Goal: Task Accomplishment & Management: Complete application form

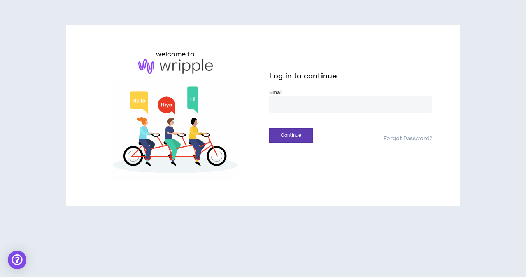
click at [290, 102] on input "email" at bounding box center [350, 104] width 163 height 17
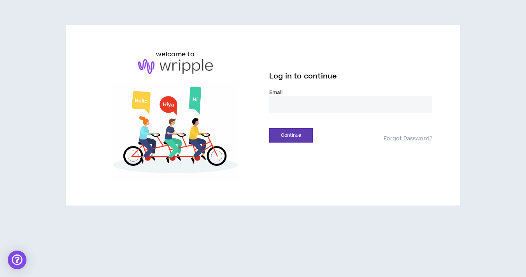
type input "**********"
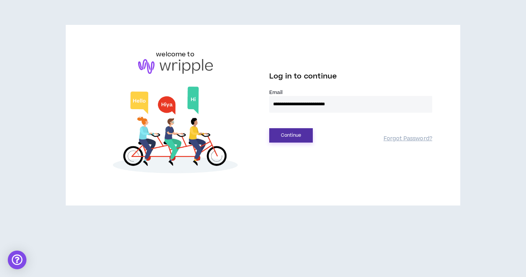
click at [302, 136] on button "Continue" at bounding box center [291, 135] width 44 height 14
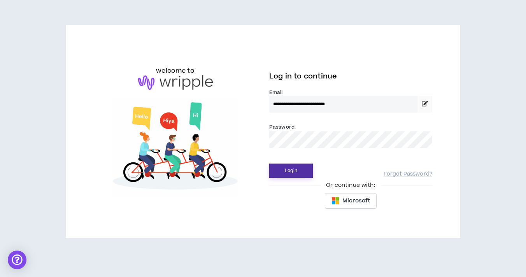
click at [306, 172] on button "Login" at bounding box center [291, 171] width 44 height 14
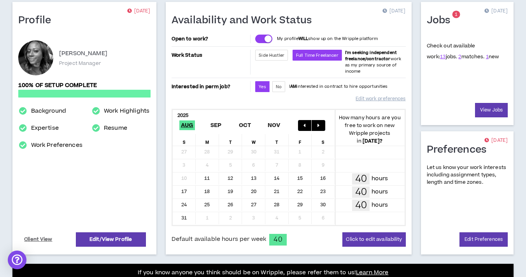
scroll to position [65, 0]
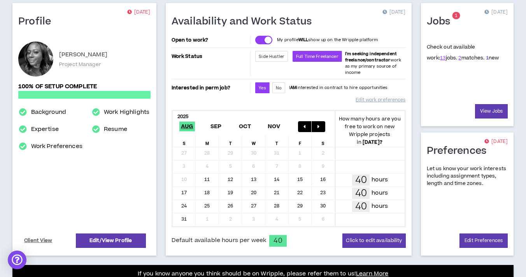
click at [486, 58] on link "1" at bounding box center [487, 57] width 3 height 7
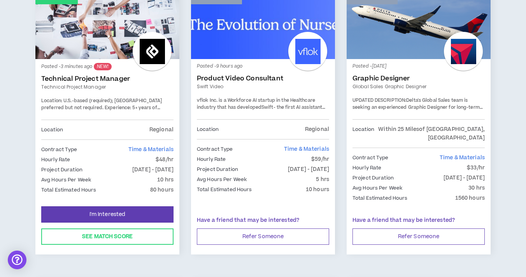
scroll to position [157, 0]
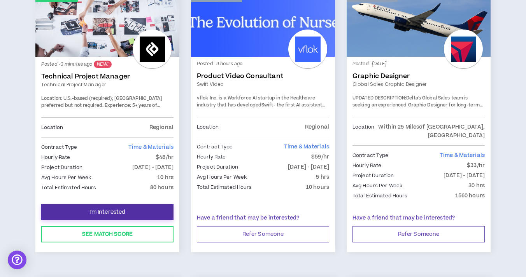
click at [96, 209] on span "I'm Interested" at bounding box center [107, 212] width 36 height 7
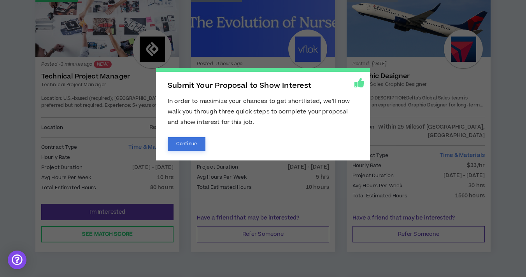
click at [196, 143] on button "Continue" at bounding box center [187, 144] width 38 height 14
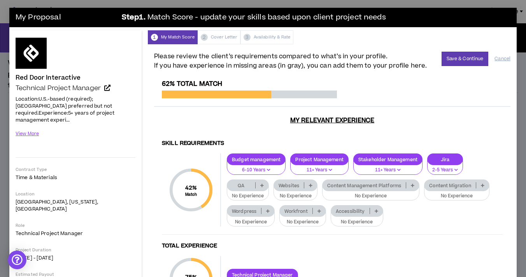
click at [266, 182] on p at bounding box center [262, 185] width 13 height 6
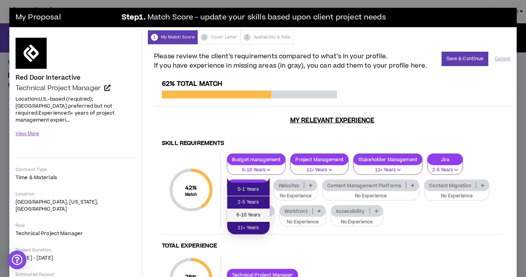
click at [256, 214] on span "6-10 Years" at bounding box center [248, 215] width 33 height 9
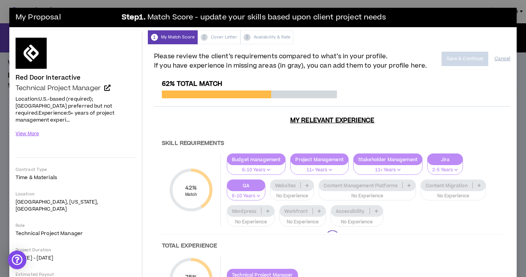
click at [308, 178] on div at bounding box center [332, 237] width 356 height 315
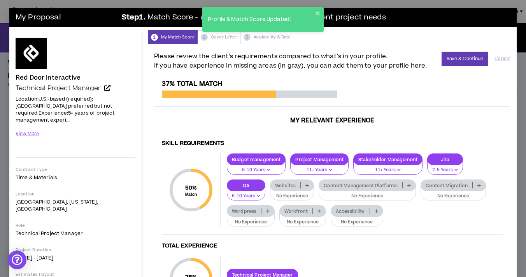
click at [308, 184] on icon at bounding box center [307, 186] width 4 height 4
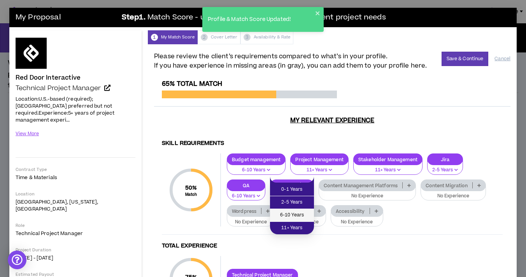
click at [295, 217] on span "6-10 Years" at bounding box center [292, 215] width 35 height 9
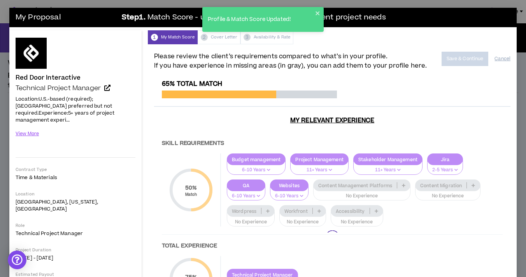
click at [405, 176] on div at bounding box center [332, 237] width 356 height 315
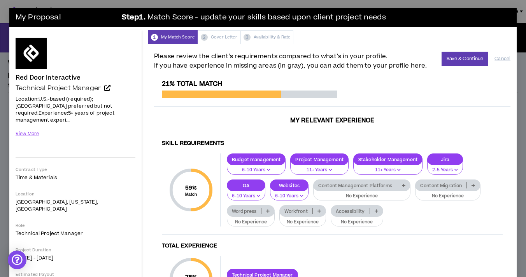
click at [403, 184] on icon at bounding box center [404, 186] width 4 height 4
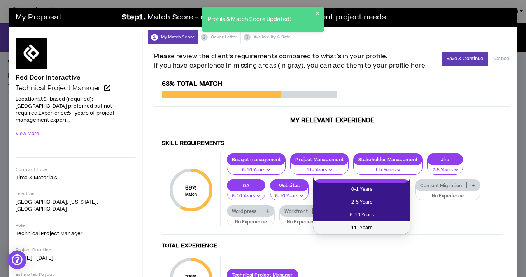
click at [373, 228] on span "11+ Years" at bounding box center [362, 228] width 88 height 9
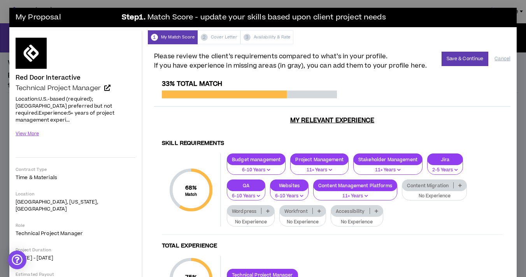
click at [460, 184] on icon at bounding box center [460, 186] width 4 height 4
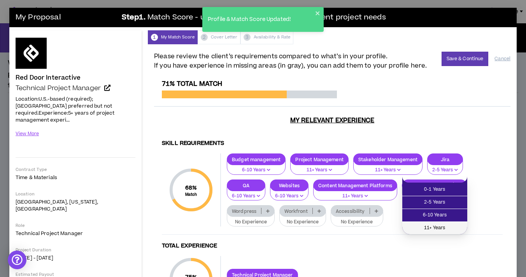
click at [439, 227] on span "11+ Years" at bounding box center [435, 228] width 56 height 9
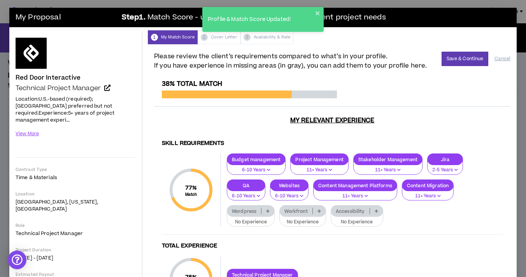
click at [268, 209] on icon at bounding box center [268, 211] width 4 height 4
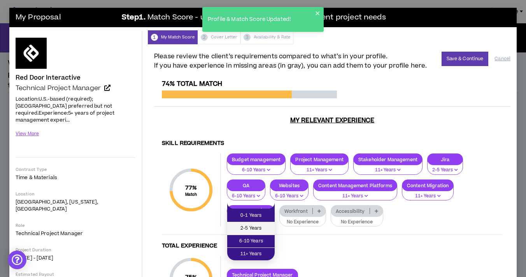
click at [257, 229] on span "2-5 Years" at bounding box center [251, 228] width 38 height 9
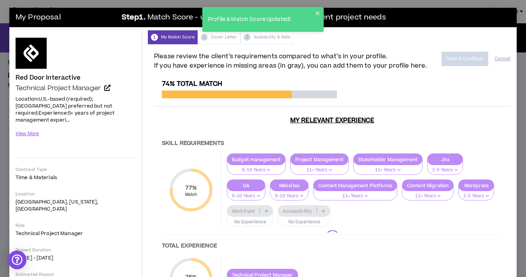
click at [266, 202] on div at bounding box center [332, 237] width 356 height 315
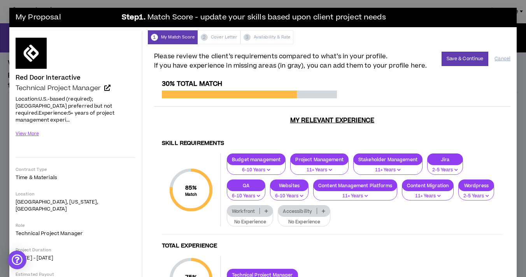
click at [266, 209] on icon at bounding box center [266, 211] width 4 height 4
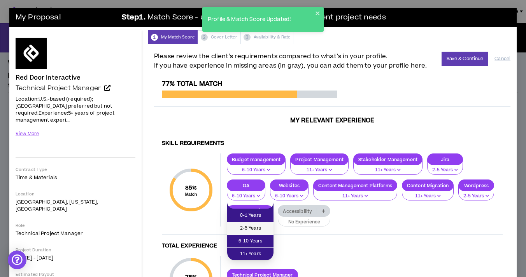
click at [256, 226] on span "2-5 Years" at bounding box center [250, 228] width 37 height 9
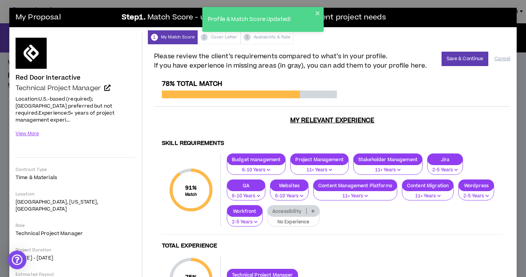
click at [313, 209] on icon at bounding box center [313, 211] width 4 height 4
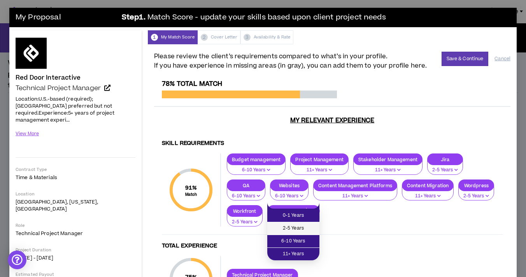
click at [303, 230] on span "2-5 Years" at bounding box center [293, 228] width 43 height 9
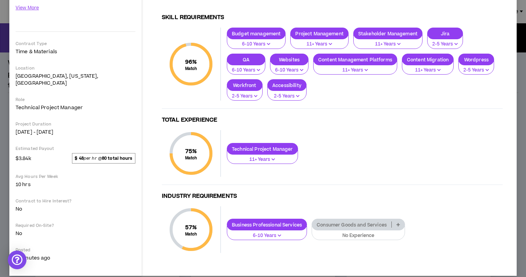
scroll to position [125, 0]
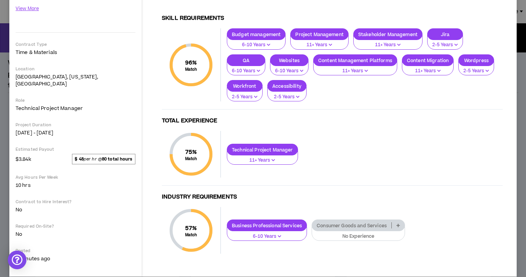
click at [399, 224] on icon at bounding box center [398, 226] width 4 height 4
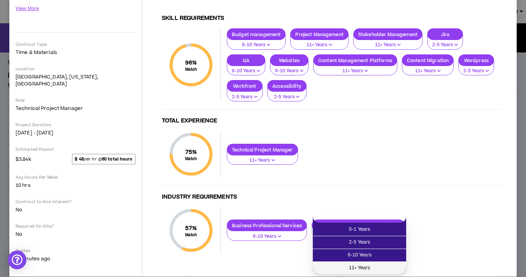
click at [371, 270] on span "11+ Years" at bounding box center [359, 268] width 84 height 9
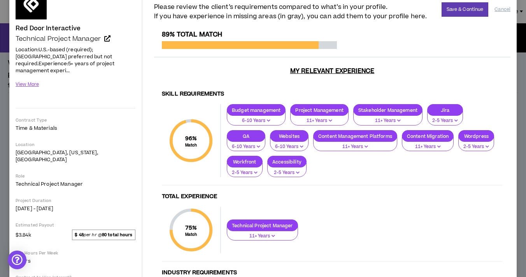
scroll to position [47, 0]
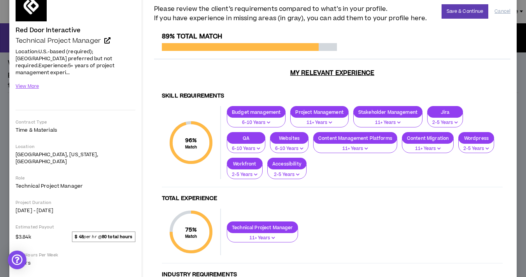
click at [302, 161] on p "Accessibility" at bounding box center [287, 164] width 39 height 6
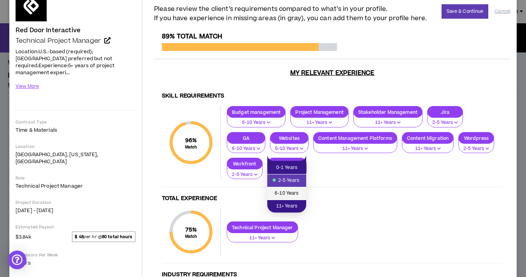
click at [293, 196] on span "6-10 Years" at bounding box center [287, 193] width 30 height 9
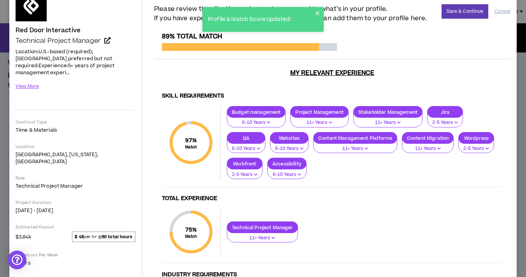
click at [447, 109] on p "Jira" at bounding box center [444, 112] width 35 height 6
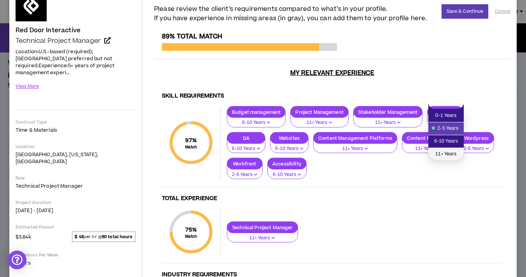
click at [443, 155] on span "11+ Years" at bounding box center [446, 154] width 26 height 9
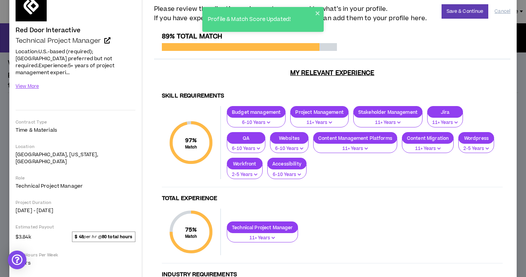
click at [274, 119] on p "6-10 Years" at bounding box center [256, 122] width 49 height 7
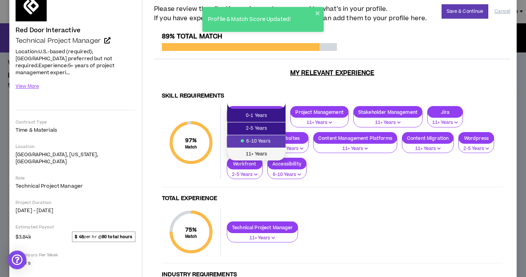
click at [265, 151] on span "11+ Years" at bounding box center [256, 154] width 49 height 9
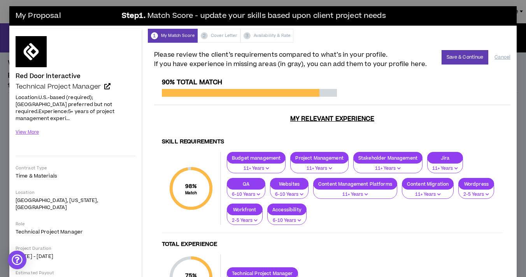
scroll to position [0, 0]
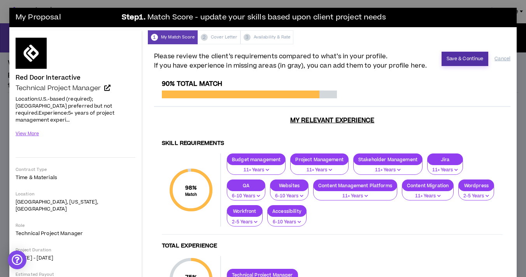
click at [464, 59] on button "Save & Continue" at bounding box center [464, 59] width 47 height 14
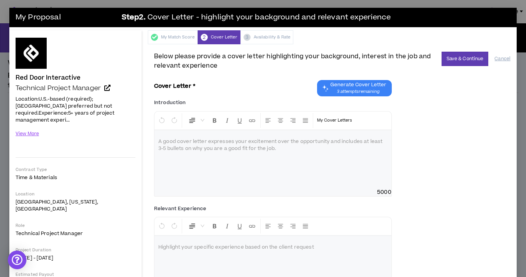
click at [371, 89] on span "3 attempts remaining" at bounding box center [358, 92] width 56 height 6
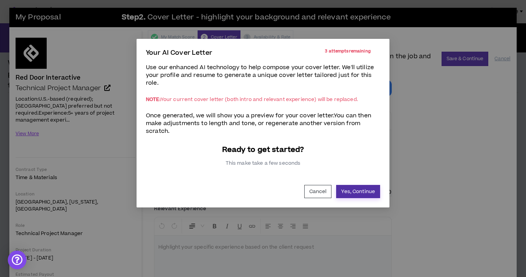
click at [366, 191] on button "Yes, Continue" at bounding box center [358, 191] width 44 height 13
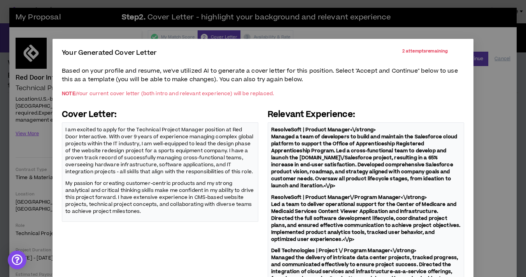
scroll to position [116, 0]
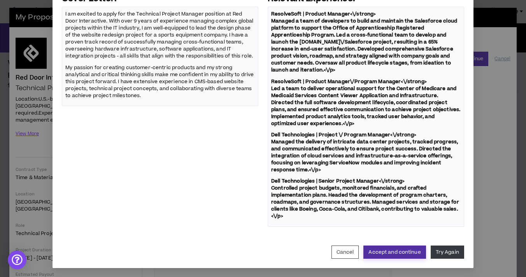
click at [410, 254] on button "Accept and continue" at bounding box center [394, 252] width 62 height 13
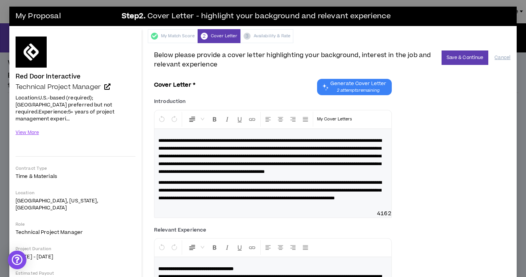
scroll to position [0, 0]
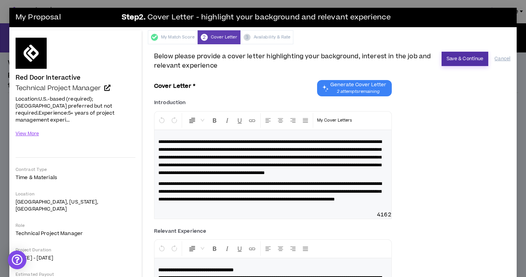
click at [464, 61] on button "Save & Continue" at bounding box center [464, 59] width 47 height 14
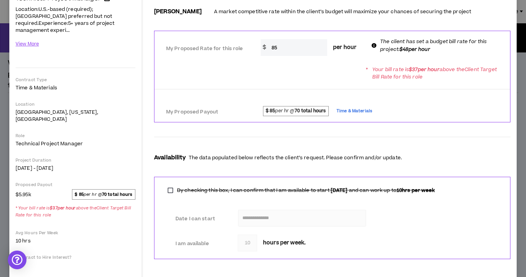
scroll to position [91, 0]
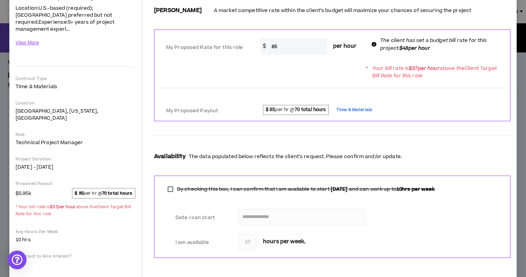
drag, startPoint x: 280, startPoint y: 47, endPoint x: 257, endPoint y: 47, distance: 23.3
click at [257, 47] on div "* $ 85 per hour" at bounding box center [312, 46] width 114 height 17
type input "48"
click at [480, 125] on form "**********" at bounding box center [332, 133] width 356 height 263
click at [467, 100] on div "My Proposed Payout $ 85 per hr @ 70 total hours Time & Materials" at bounding box center [331, 109] width 355 height 18
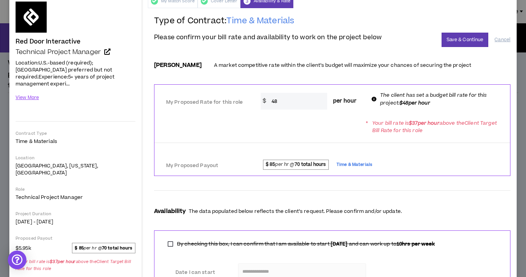
scroll to position [0, 0]
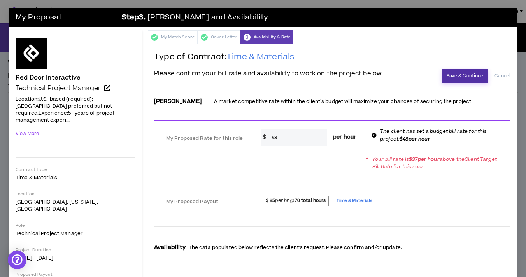
click at [471, 76] on button "Save & Continue" at bounding box center [464, 76] width 47 height 14
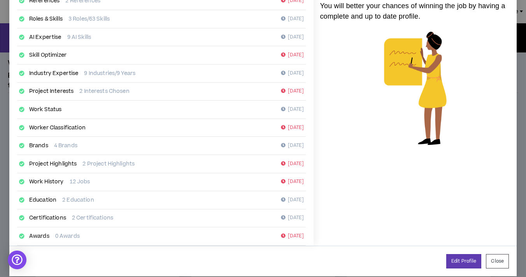
scroll to position [132, 0]
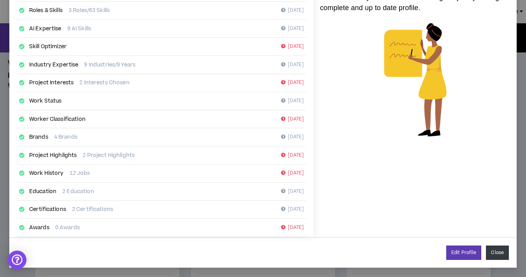
click at [494, 255] on button "Close" at bounding box center [497, 253] width 23 height 14
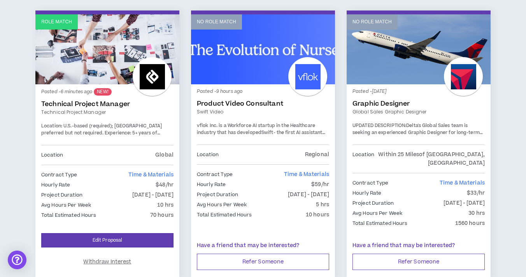
scroll to position [133, 0]
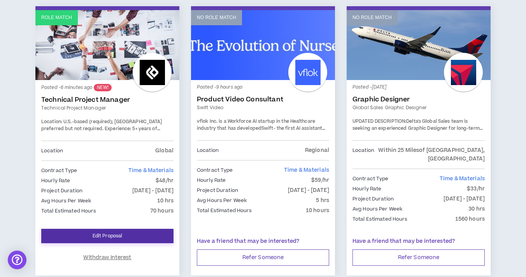
click at [152, 229] on link "Edit Proposal" at bounding box center [107, 236] width 132 height 14
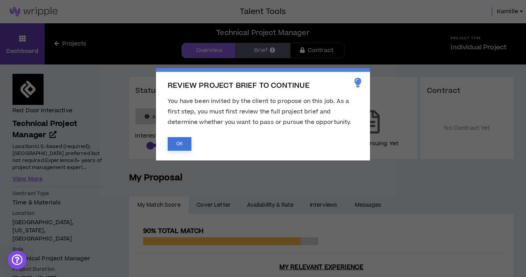
click at [185, 149] on button "OK" at bounding box center [180, 144] width 24 height 14
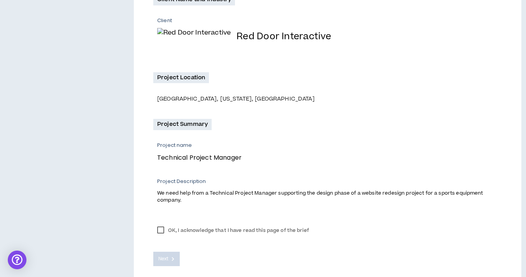
scroll to position [187, 0]
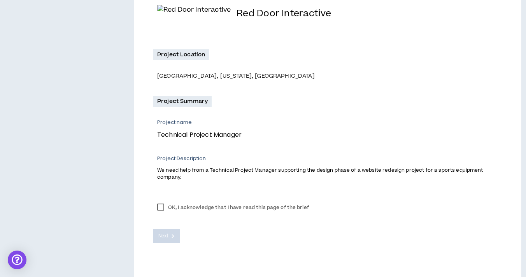
click at [160, 210] on label "OK, I acknowledge that I have read this page of the brief" at bounding box center [232, 208] width 159 height 12
click at [161, 240] on button "Next" at bounding box center [166, 236] width 26 height 14
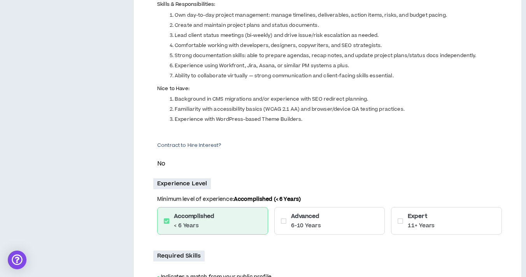
scroll to position [331, 0]
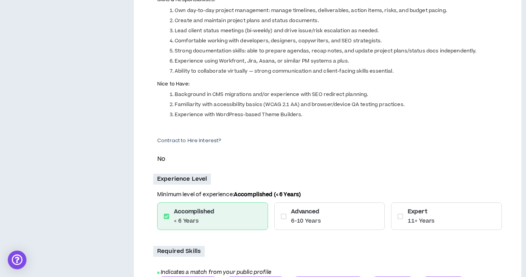
click at [421, 228] on div "Expert 11+ Years" at bounding box center [446, 217] width 111 height 28
click at [403, 217] on icon at bounding box center [399, 217] width 5 height 6
click at [401, 216] on icon at bounding box center [399, 217] width 5 height 6
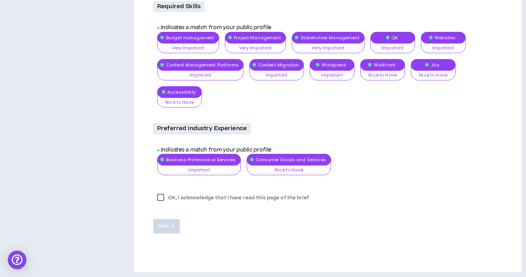
scroll to position [580, 0]
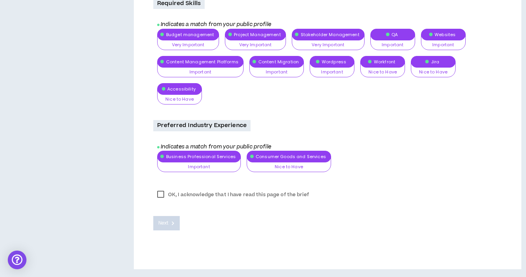
click at [161, 196] on label "OK, I acknowledge that I have read this page of the brief" at bounding box center [232, 195] width 159 height 12
click at [168, 223] on span "Next" at bounding box center [163, 223] width 10 height 7
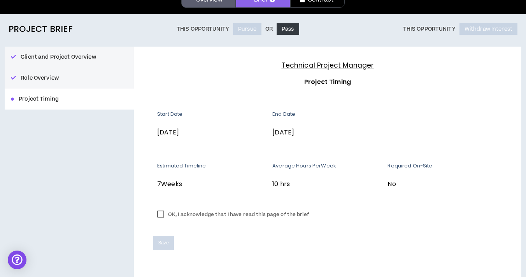
scroll to position [51, 0]
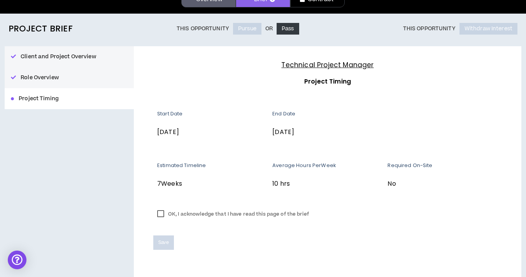
click at [161, 214] on label "OK, I acknowledge that I have read this page of the brief" at bounding box center [232, 214] width 159 height 12
click at [164, 240] on span "Save" at bounding box center [163, 242] width 11 height 7
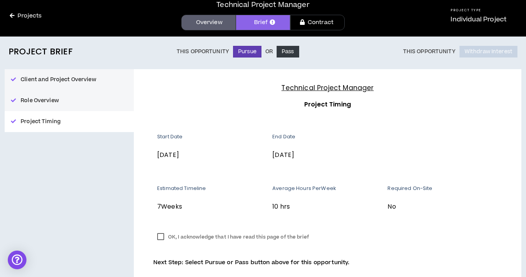
scroll to position [11, 0]
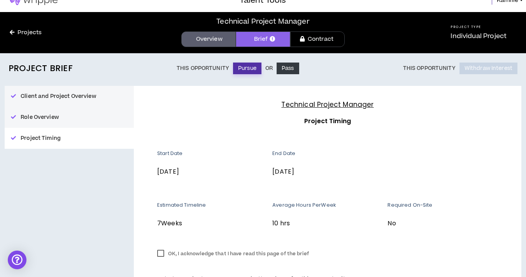
click at [249, 72] on button "Pursue" at bounding box center [247, 69] width 28 height 12
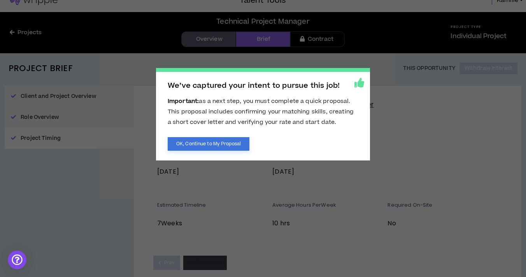
click at [237, 144] on button "OK, Continue to My Proposal" at bounding box center [209, 144] width 82 height 14
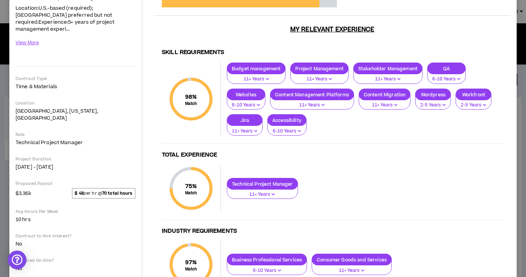
scroll to position [96, 0]
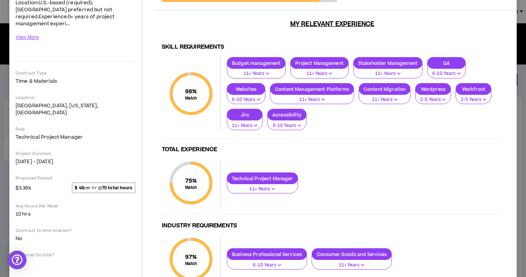
click at [249, 176] on p "Technical Project Manager" at bounding box center [262, 179] width 70 height 6
click at [338, 134] on div "Skill Requirements 98 % Match Skill Requirements Budget management 11+ Years Pr…" at bounding box center [332, 168] width 356 height 261
click at [253, 86] on p "Websites" at bounding box center [246, 89] width 38 height 6
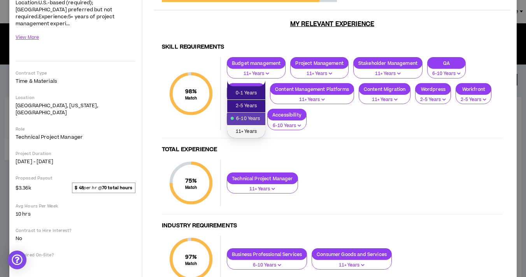
click at [249, 132] on span "11+ Years" at bounding box center [246, 132] width 29 height 9
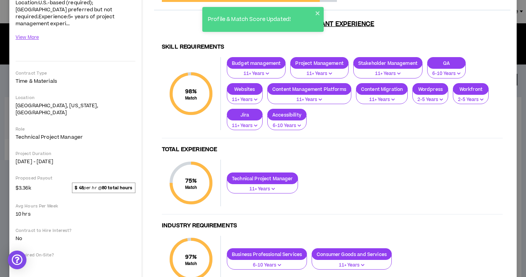
click at [444, 60] on p "QA" at bounding box center [446, 63] width 38 height 6
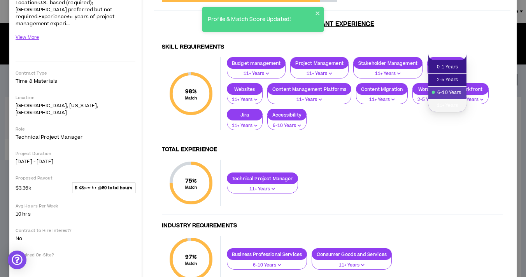
click at [441, 103] on span "11+ Years" at bounding box center [447, 106] width 29 height 9
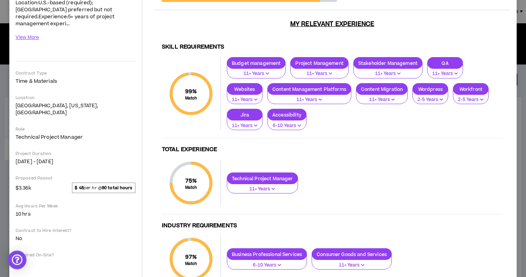
click at [439, 86] on p "Wordpress" at bounding box center [430, 89] width 35 height 6
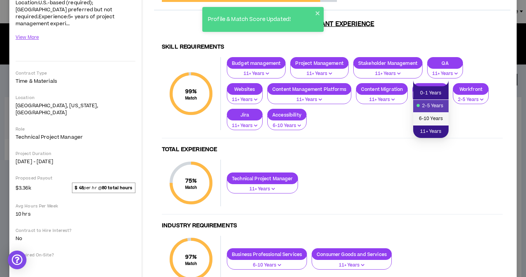
click at [434, 118] on span "6-10 Years" at bounding box center [431, 119] width 26 height 9
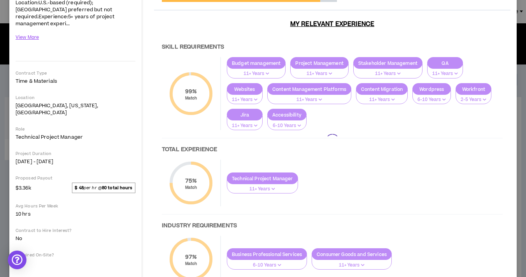
click at [480, 80] on div at bounding box center [332, 141] width 356 height 315
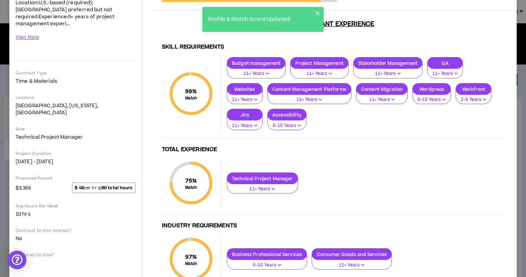
click at [480, 86] on p "Workfront" at bounding box center [473, 89] width 35 height 6
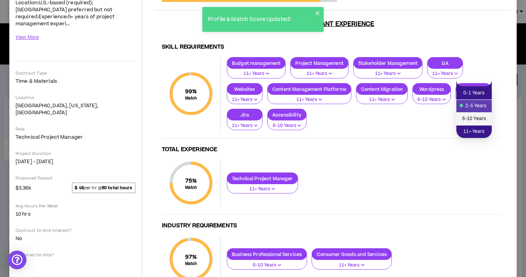
click at [475, 121] on span "6-10 Years" at bounding box center [474, 119] width 26 height 9
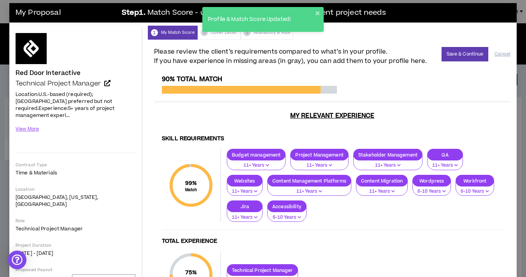
scroll to position [0, 0]
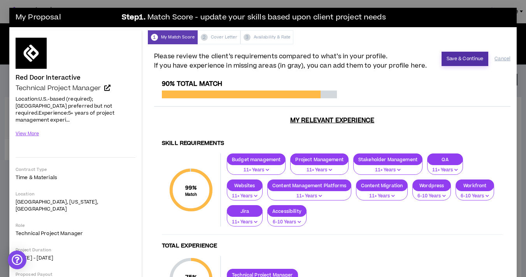
click at [459, 56] on button "Save & Continue" at bounding box center [464, 59] width 47 height 14
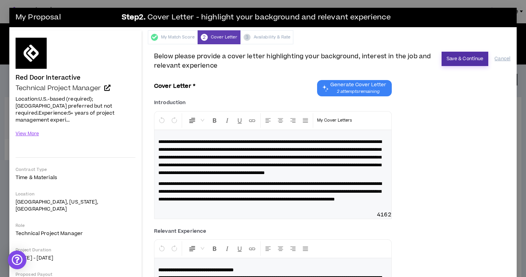
click at [459, 60] on button "Save & Continue" at bounding box center [464, 59] width 47 height 14
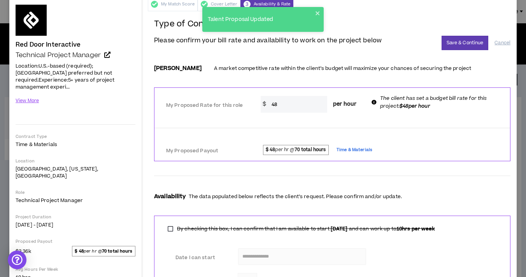
scroll to position [26, 0]
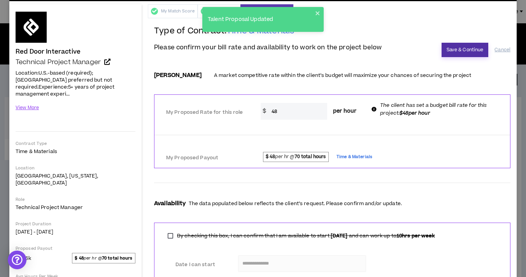
click at [467, 53] on button "Save & Continue" at bounding box center [464, 50] width 47 height 14
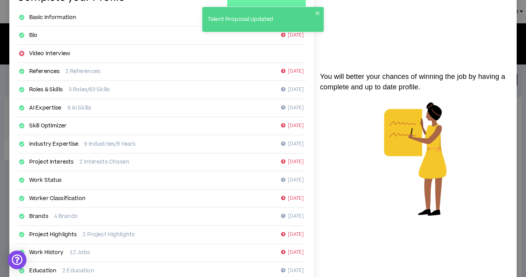
scroll to position [132, 0]
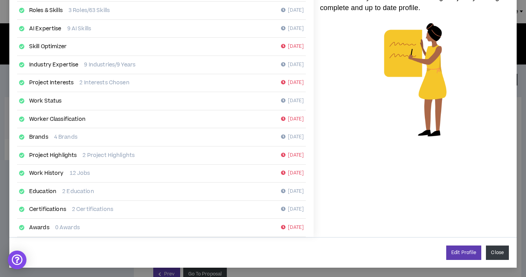
click at [501, 250] on button "Close" at bounding box center [497, 253] width 23 height 14
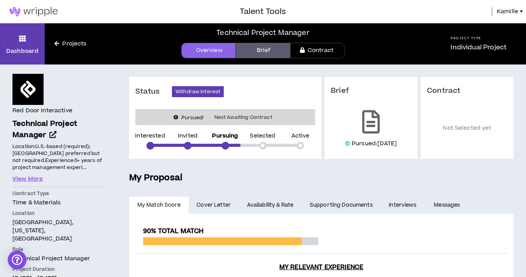
click at [43, 10] on img at bounding box center [33, 11] width 67 height 9
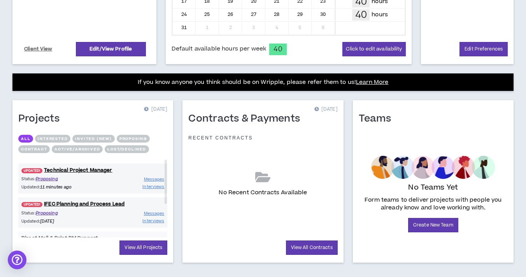
scroll to position [261, 0]
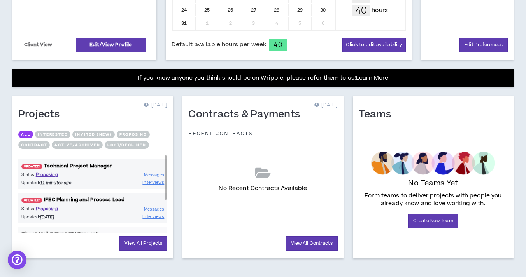
click at [101, 172] on div "Status: Proposing Updated: 11 minutes ago Messages Interviews" at bounding box center [92, 179] width 149 height 15
click at [33, 164] on span "UPDATED!" at bounding box center [31, 166] width 21 height 5
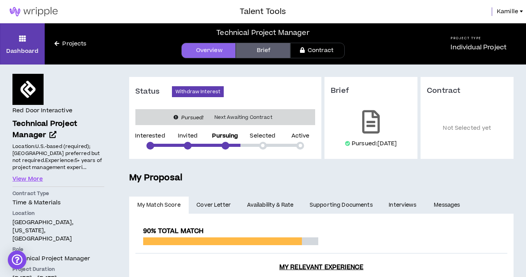
click at [35, 10] on img at bounding box center [33, 11] width 67 height 9
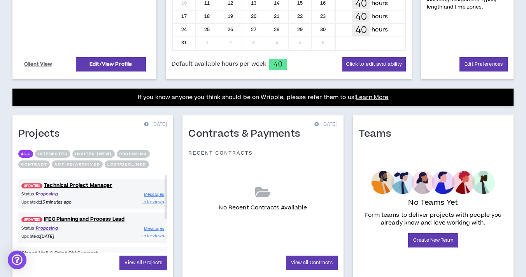
scroll to position [242, 0]
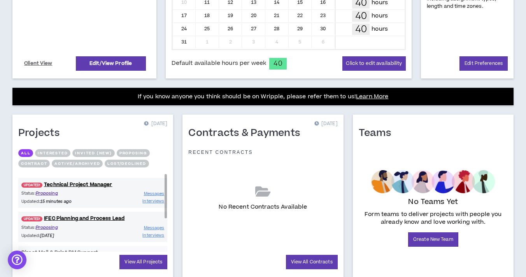
click at [98, 225] on div "Status: Proposing Updated: 18 days ago Messages Interviews" at bounding box center [92, 231] width 149 height 15
click at [96, 217] on div "UPDATED! IFEC Planning and Process Lead Status: Proposing Updated: 18 days ago …" at bounding box center [92, 227] width 149 height 30
click at [95, 215] on link "UPDATED! IFEC Planning and Process Lead" at bounding box center [92, 218] width 149 height 7
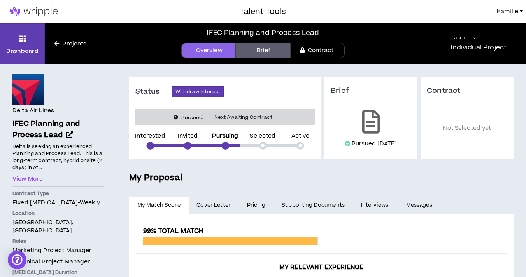
click at [262, 51] on link "Brief" at bounding box center [263, 51] width 54 height 16
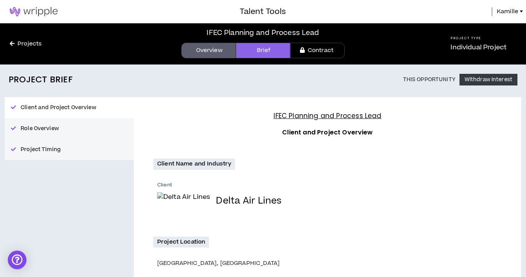
click at [214, 52] on link "Overview" at bounding box center [208, 51] width 54 height 16
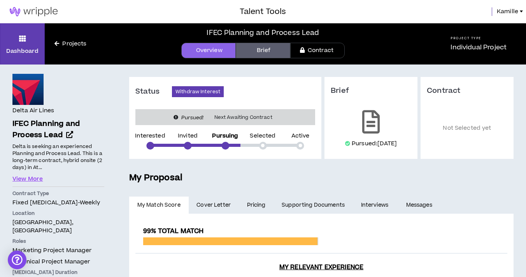
click at [36, 15] on img at bounding box center [33, 11] width 67 height 9
